Goal: Transaction & Acquisition: Purchase product/service

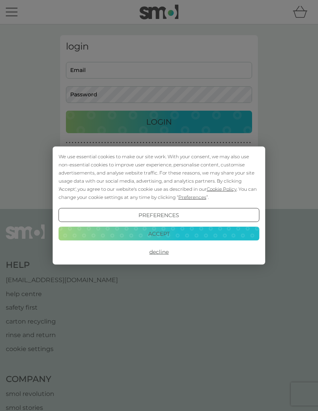
click at [163, 253] on button "Decline" at bounding box center [158, 252] width 201 height 14
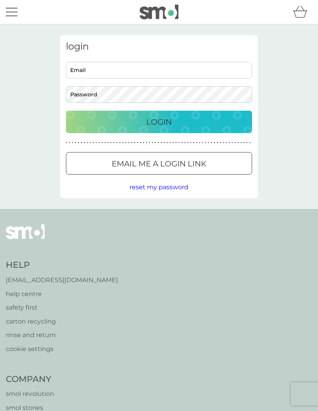
click at [86, 64] on input "Email" at bounding box center [159, 70] width 186 height 17
type input "melanieclouston@msn.com"
click at [159, 122] on button "Login" at bounding box center [159, 122] width 186 height 22
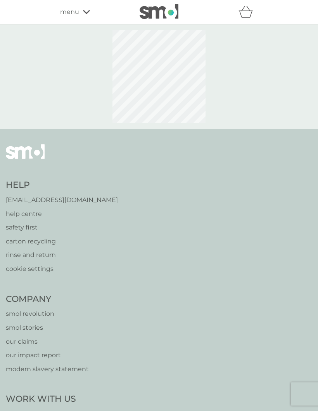
select select "119"
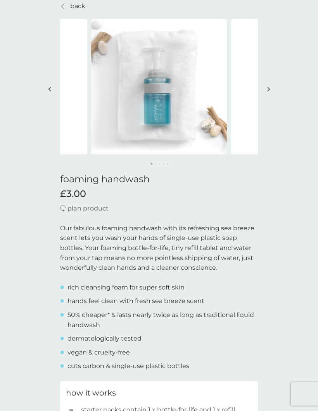
scroll to position [34, 0]
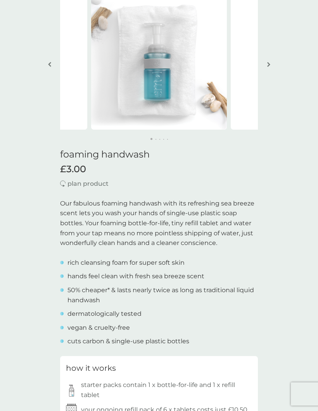
scroll to position [61, 0]
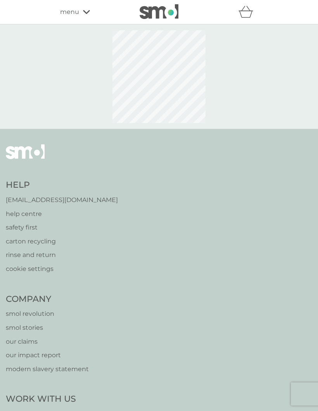
select select "119"
